Goal: Information Seeking & Learning: Learn about a topic

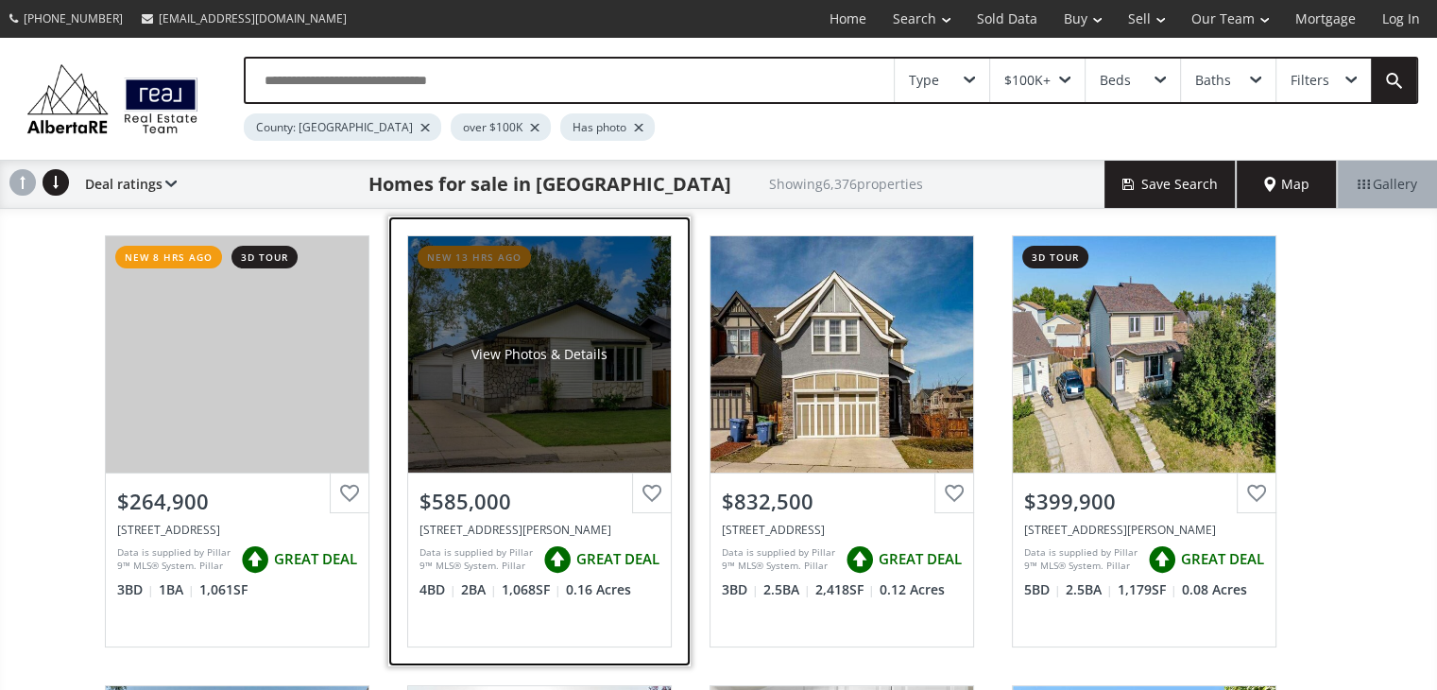
click at [545, 423] on div "View Photos & Details" at bounding box center [539, 354] width 263 height 236
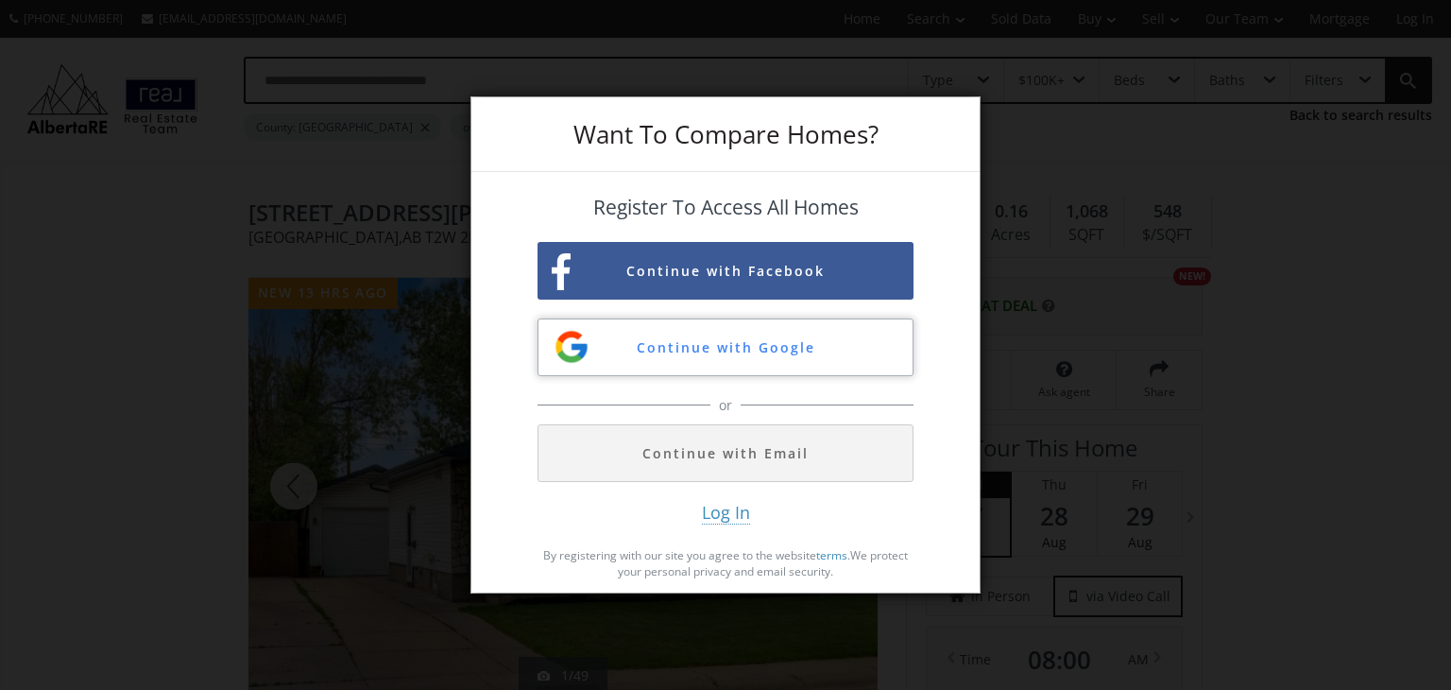
click at [695, 348] on button "Continue with Google" at bounding box center [725, 347] width 376 height 58
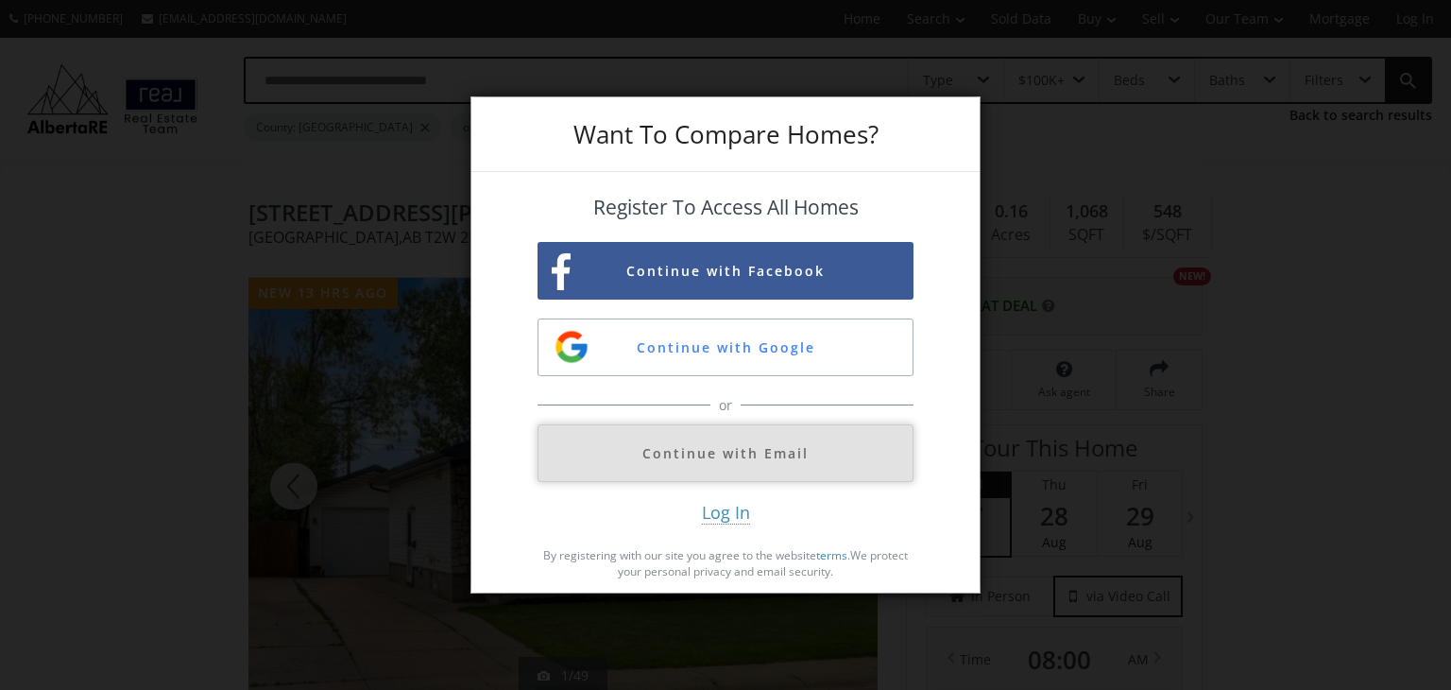
click at [729, 456] on button "Continue with Email" at bounding box center [725, 453] width 376 height 58
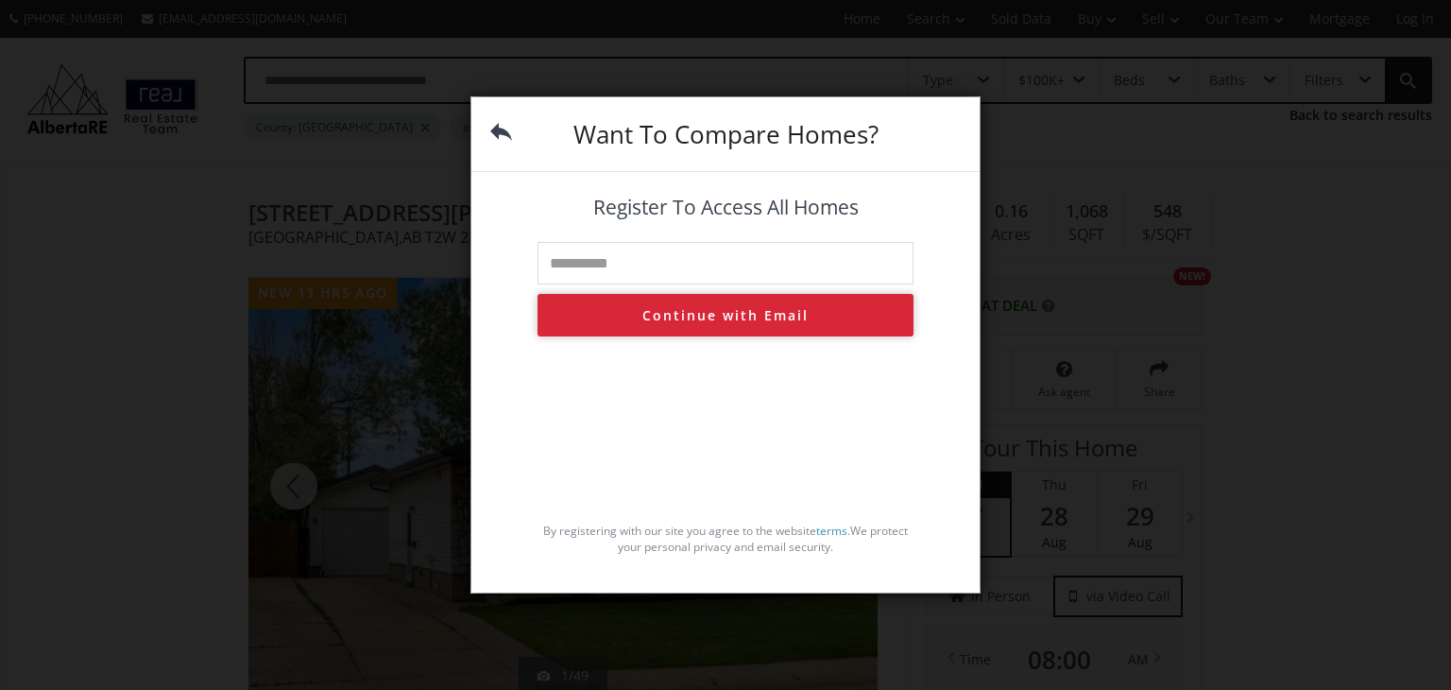
click at [720, 317] on button "Continue with Email" at bounding box center [725, 315] width 376 height 43
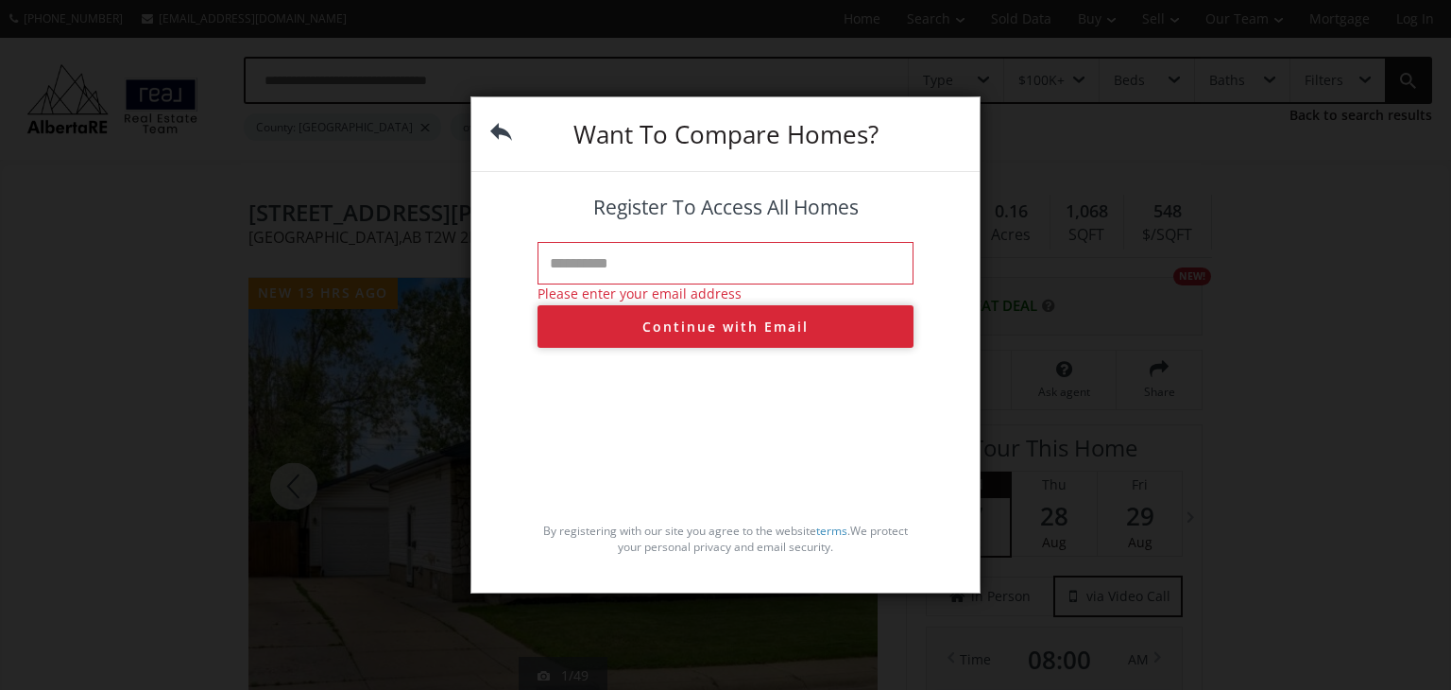
click at [720, 317] on button "Continue with Email" at bounding box center [725, 326] width 376 height 43
click at [495, 129] on img at bounding box center [501, 132] width 22 height 22
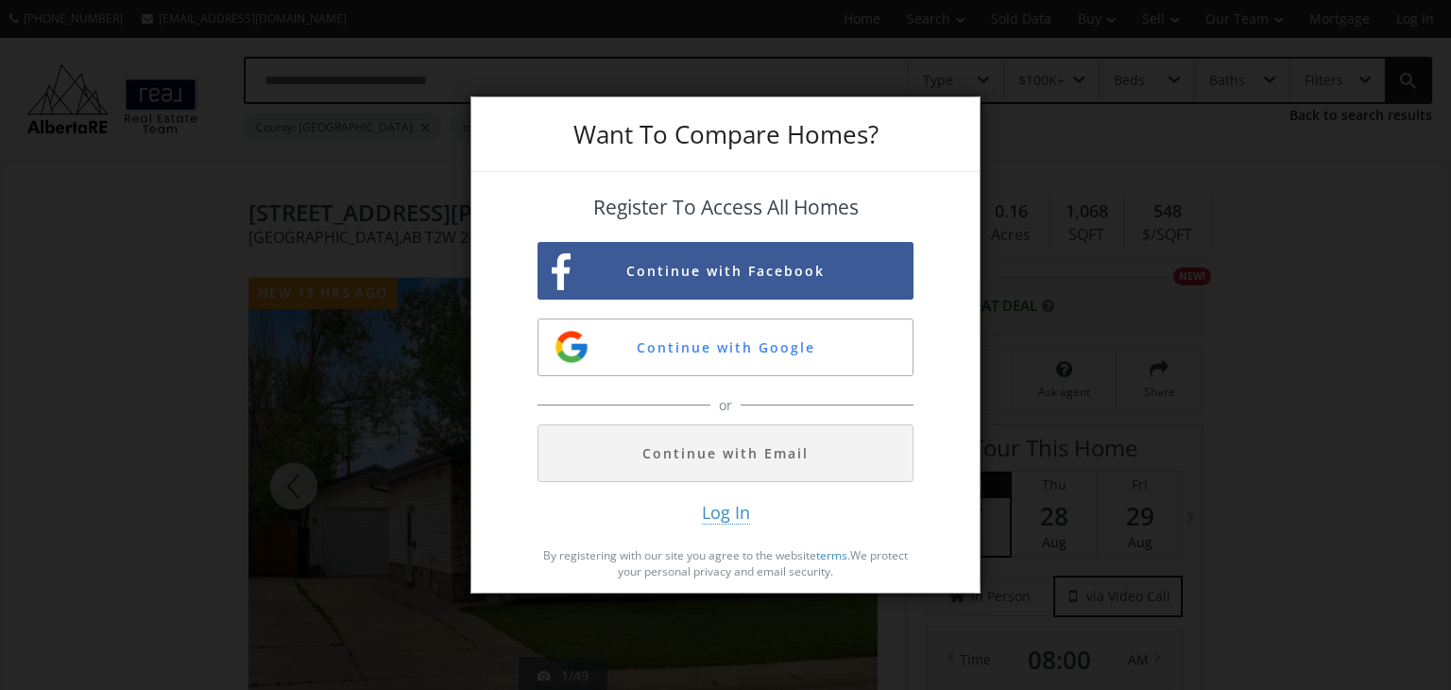
click at [495, 129] on div "Want To Compare Homes?" at bounding box center [725, 134] width 508 height 75
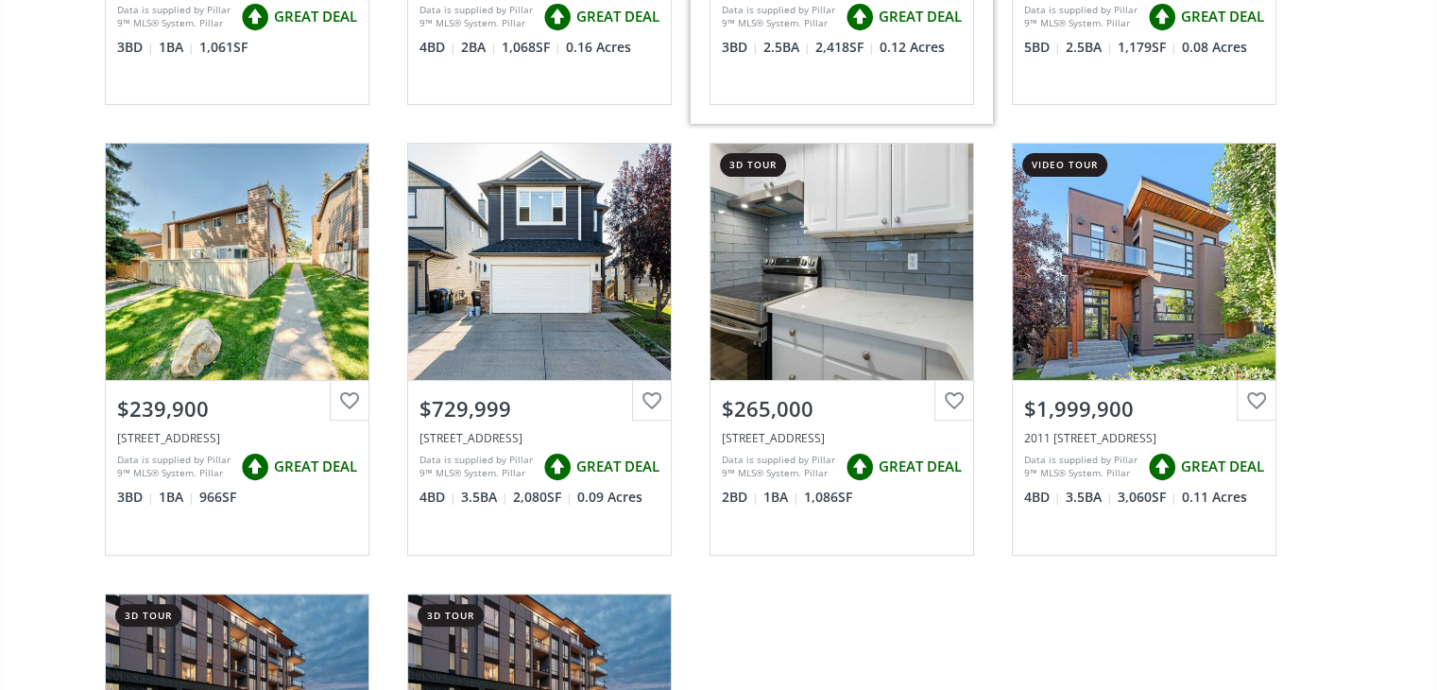
scroll to position [543, 0]
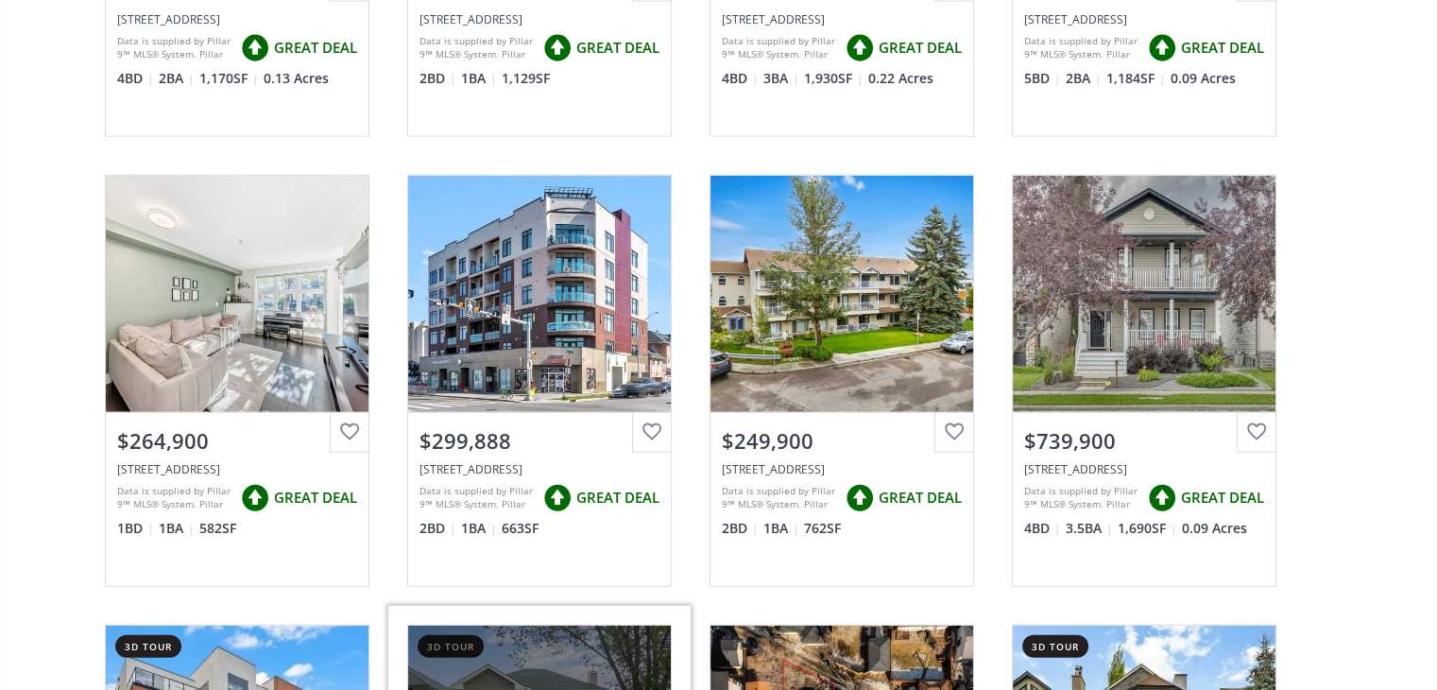
scroll to position [4560, 0]
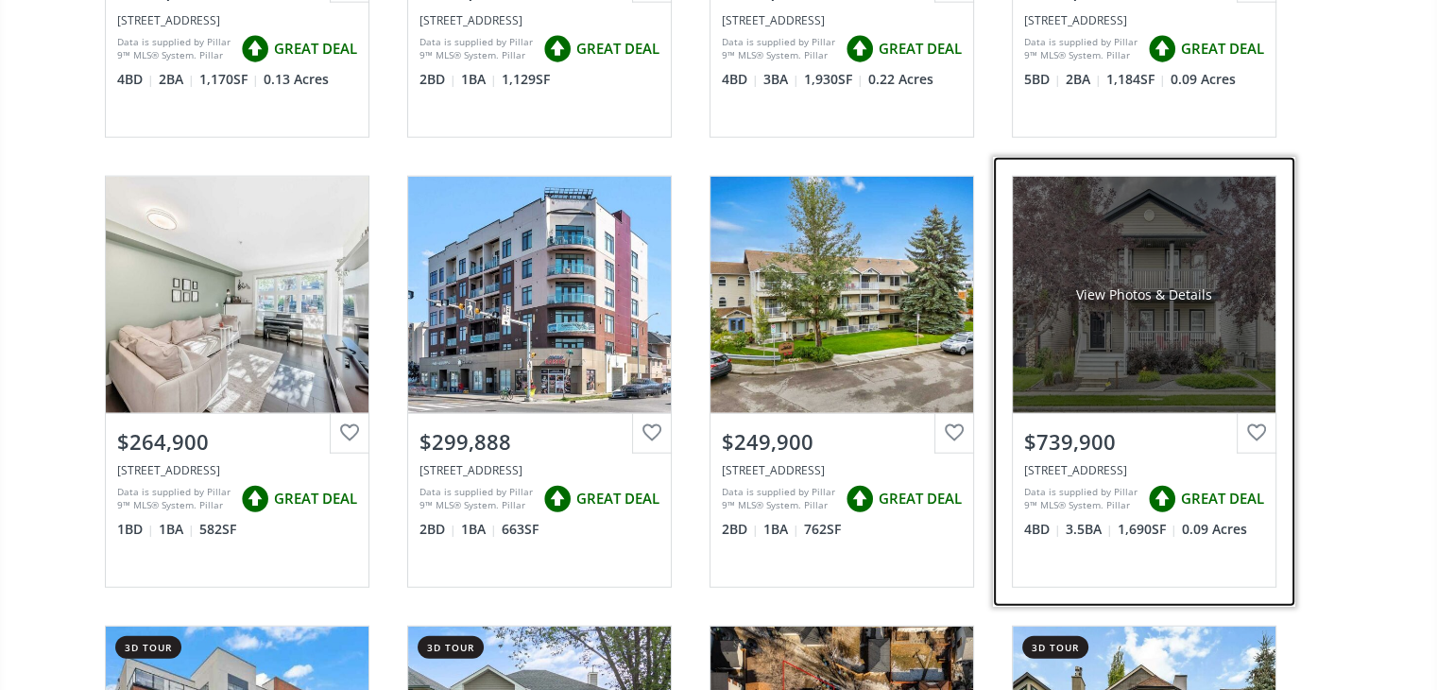
click at [1186, 318] on div "View Photos & Details" at bounding box center [1144, 295] width 263 height 236
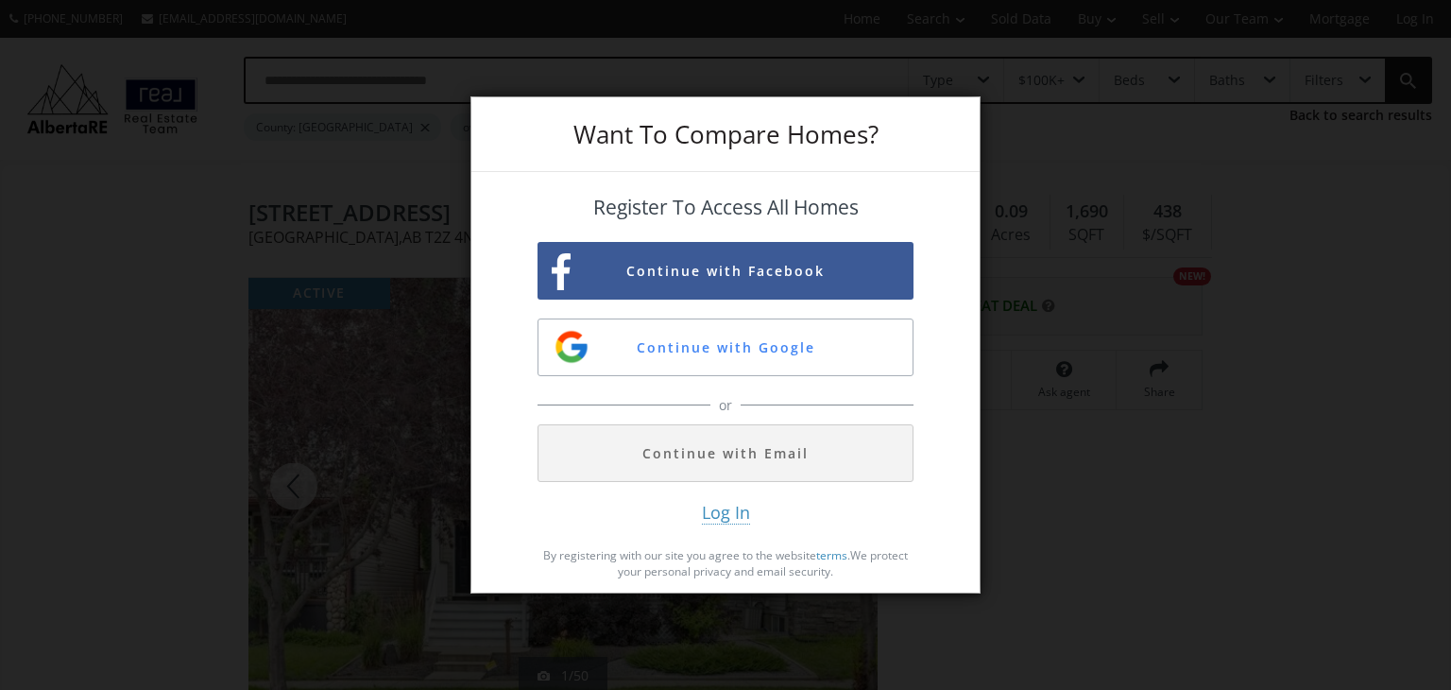
click at [1186, 318] on div "Want To Compare Homes? Register To Access All Homes Continue with Facebook Cont…" at bounding box center [725, 345] width 1451 height 690
